Goal: Information Seeking & Learning: Learn about a topic

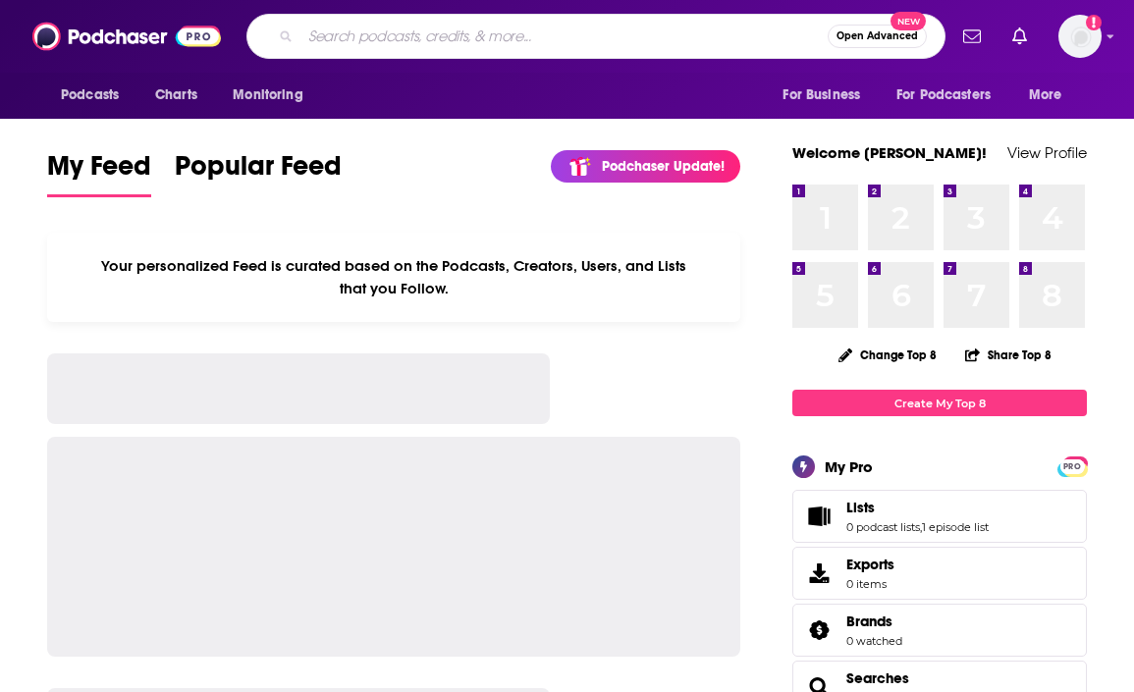
click at [315, 23] on input "Search podcasts, credits, & more..." at bounding box center [563, 36] width 527 height 31
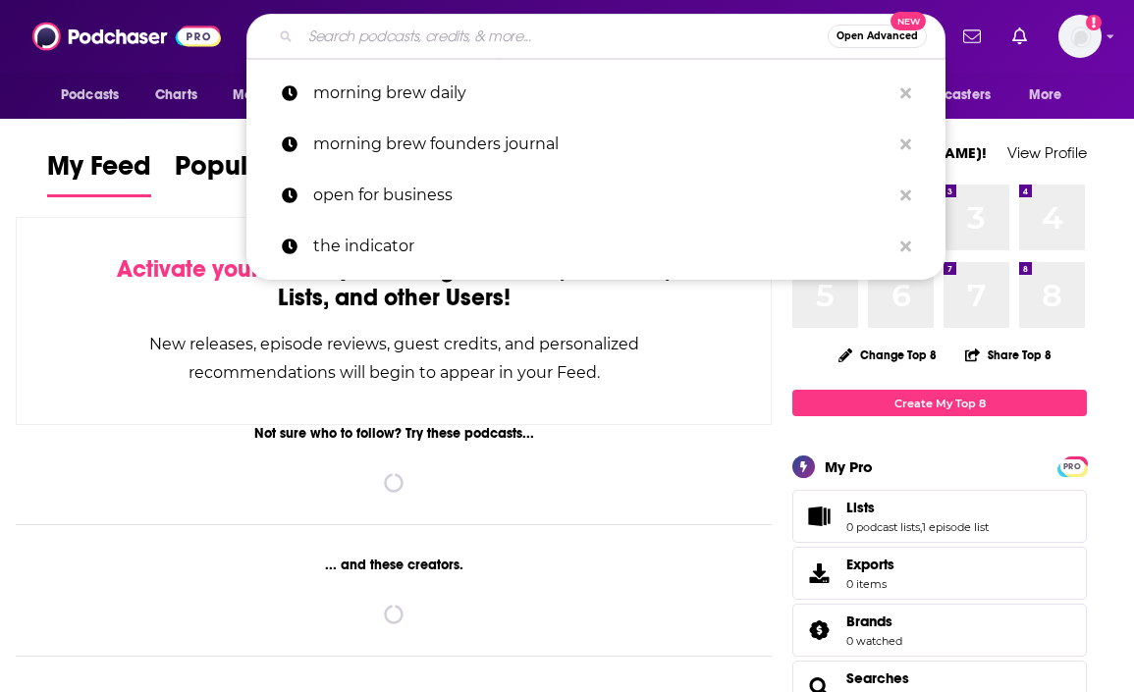
paste input "AI in Business"
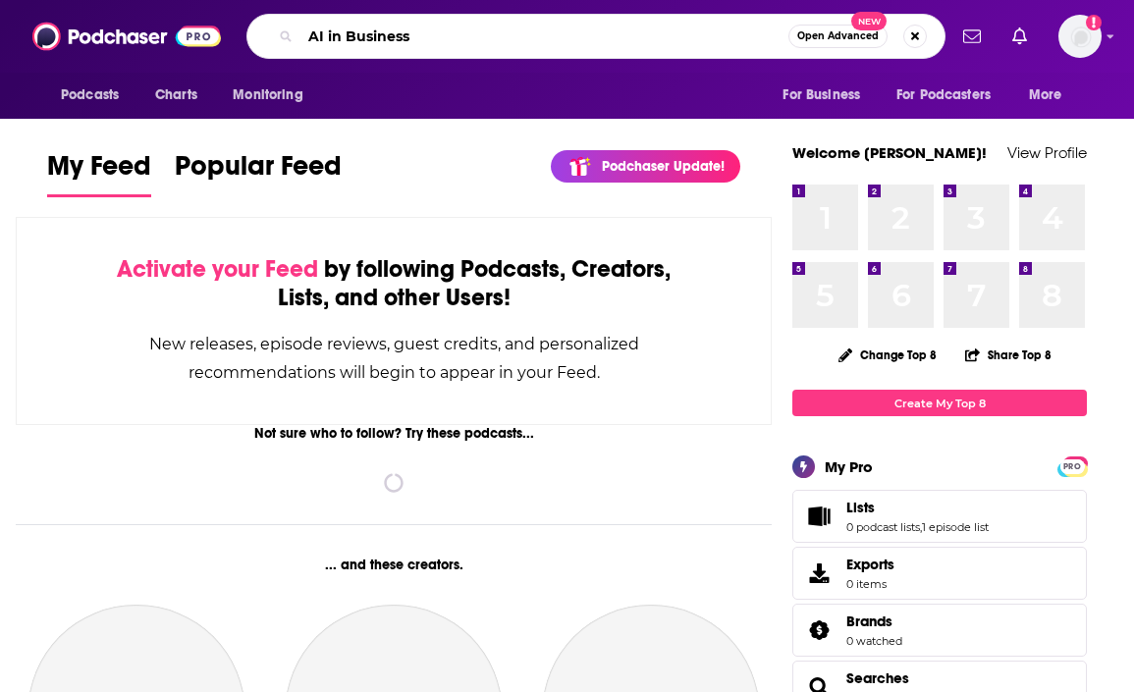
type input "AI in Business"
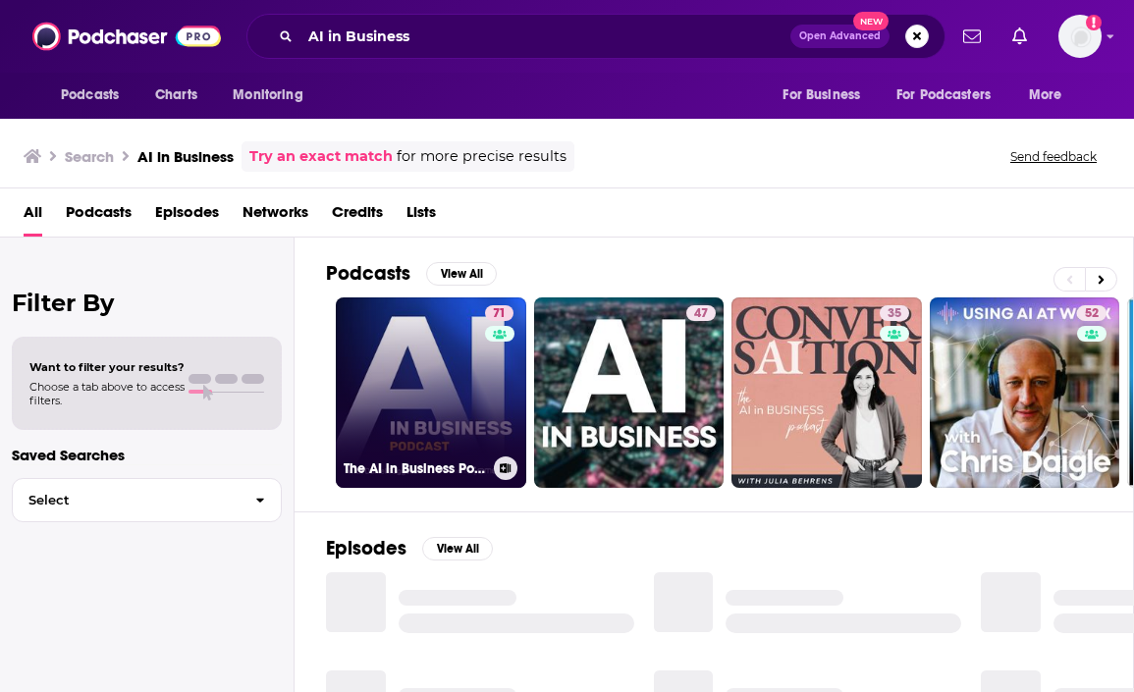
click at [425, 388] on link "71 The AI in Business Podcast" at bounding box center [431, 392] width 190 height 190
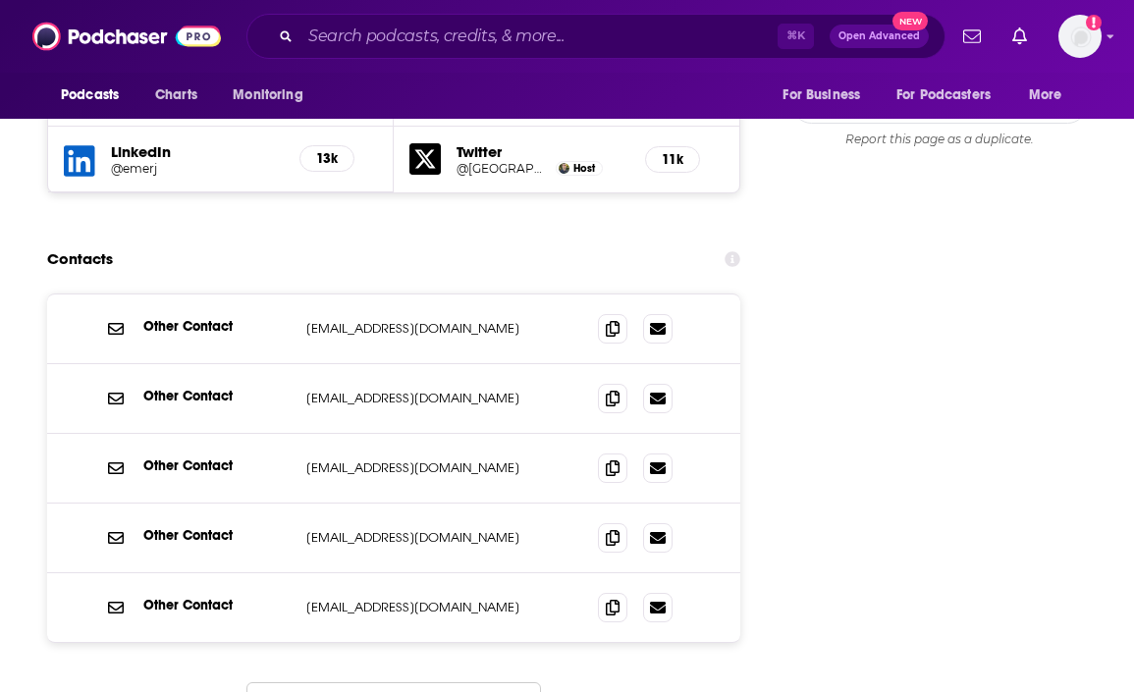
scroll to position [2357, 0]
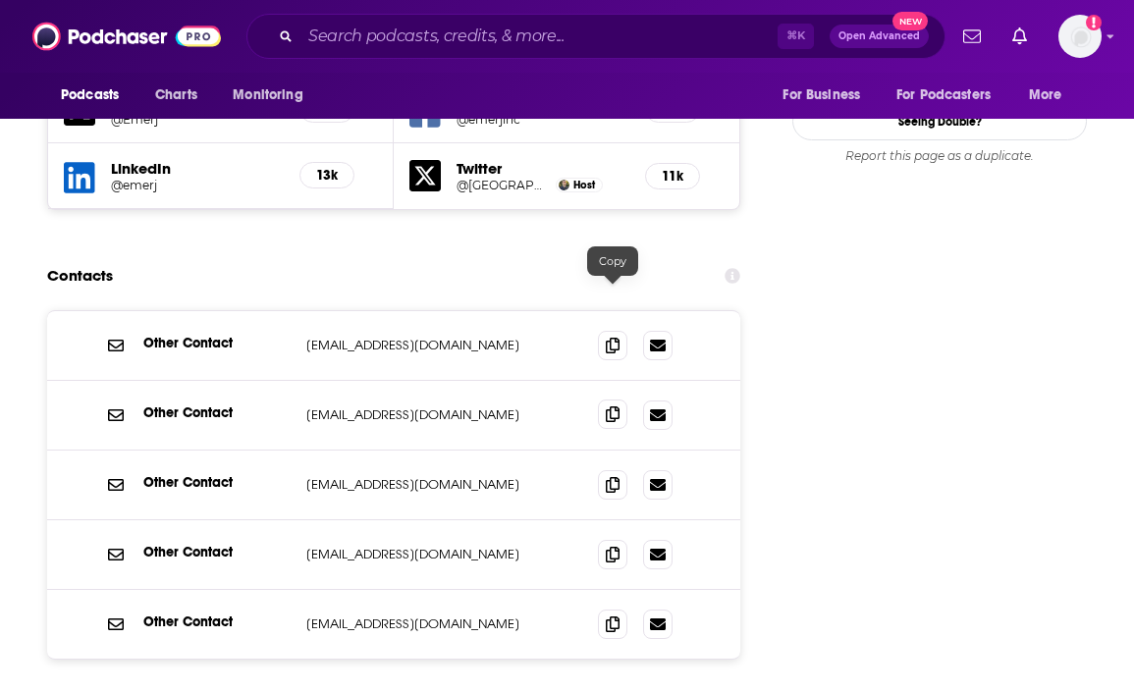
click at [613, 400] on span at bounding box center [612, 414] width 29 height 29
